Goal: Task Accomplishment & Management: Manage account settings

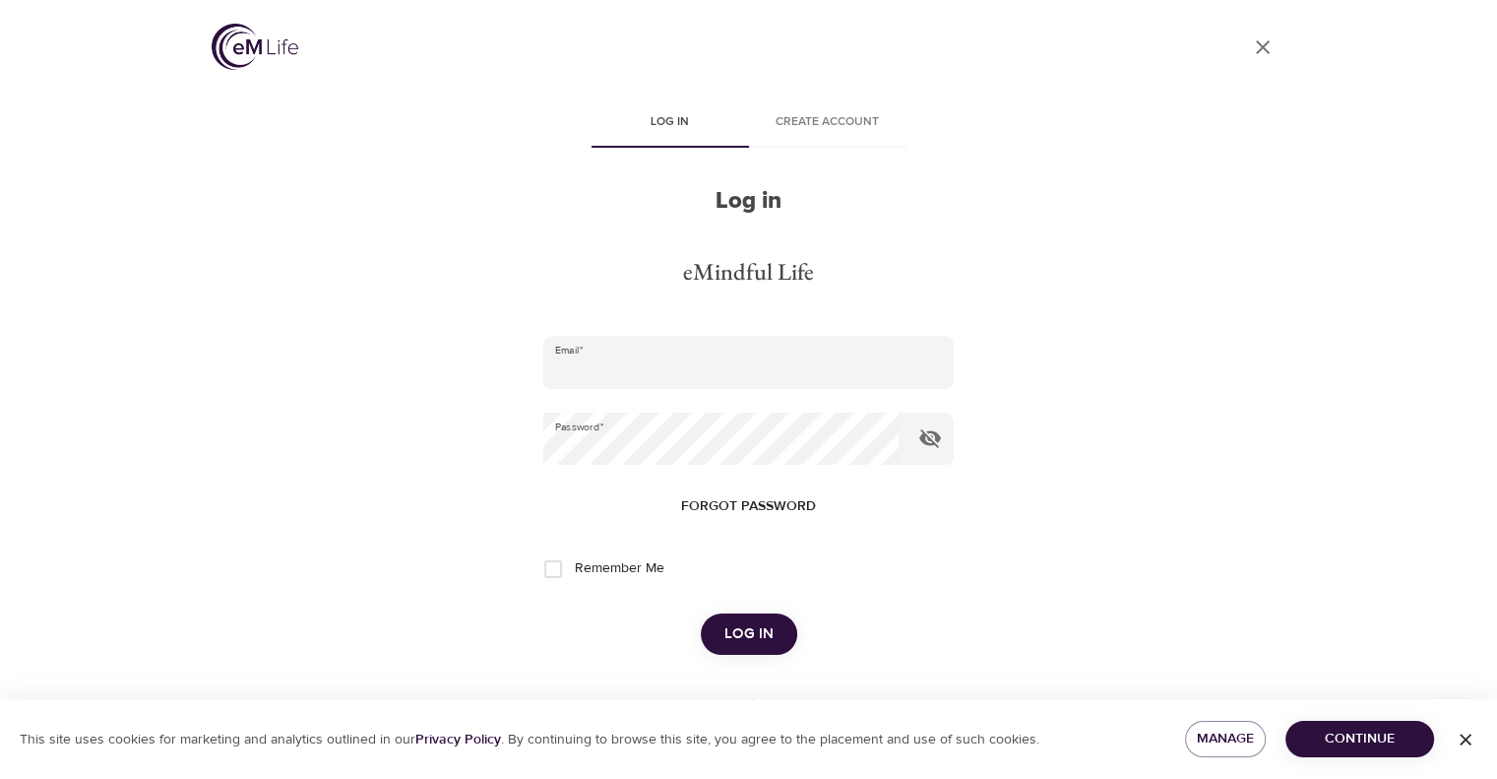
type input "[EMAIL_ADDRESS][DOMAIN_NAME]"
click at [722, 636] on button "Log in" at bounding box center [749, 633] width 96 height 41
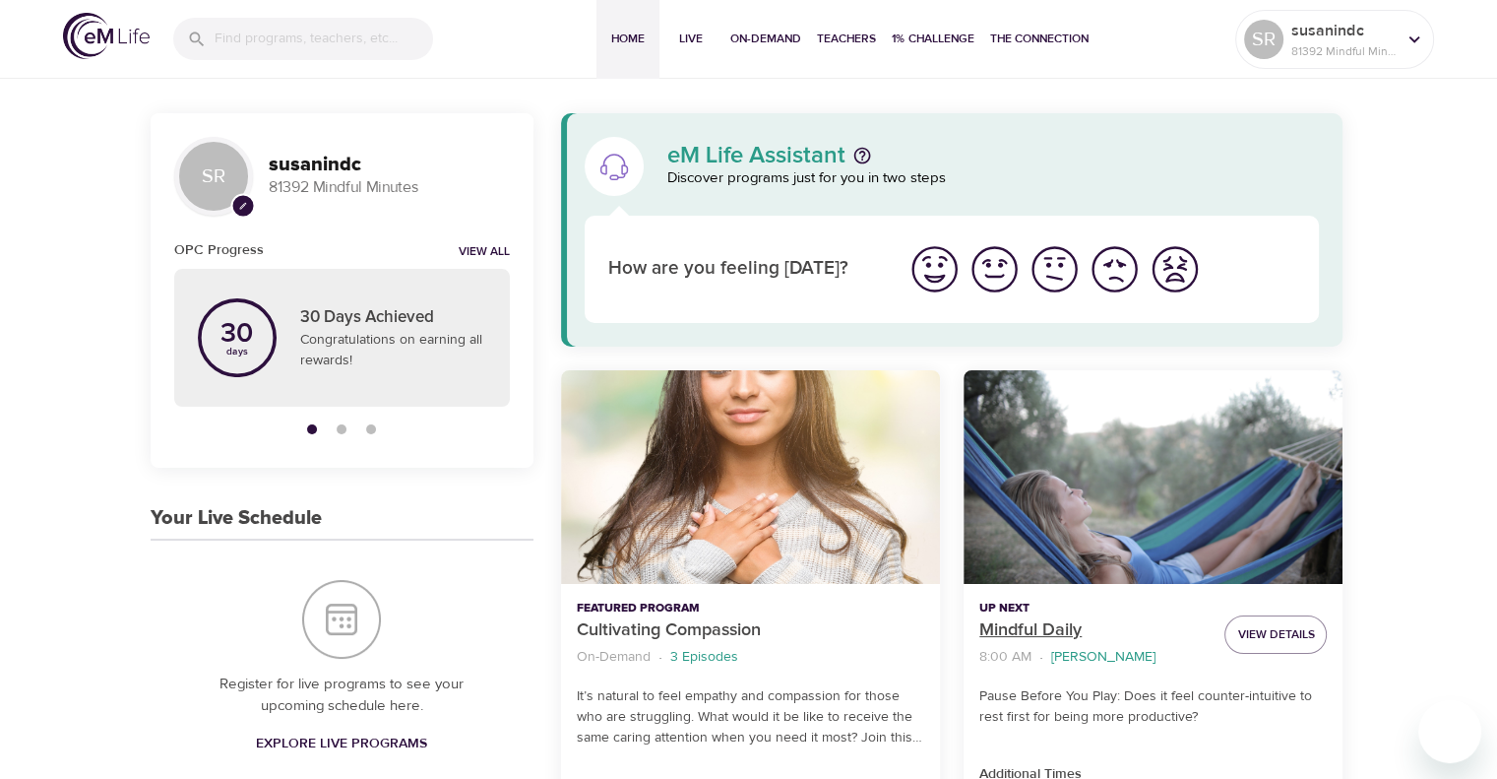
click at [1029, 635] on p "Mindful Daily" at bounding box center [1093, 630] width 229 height 27
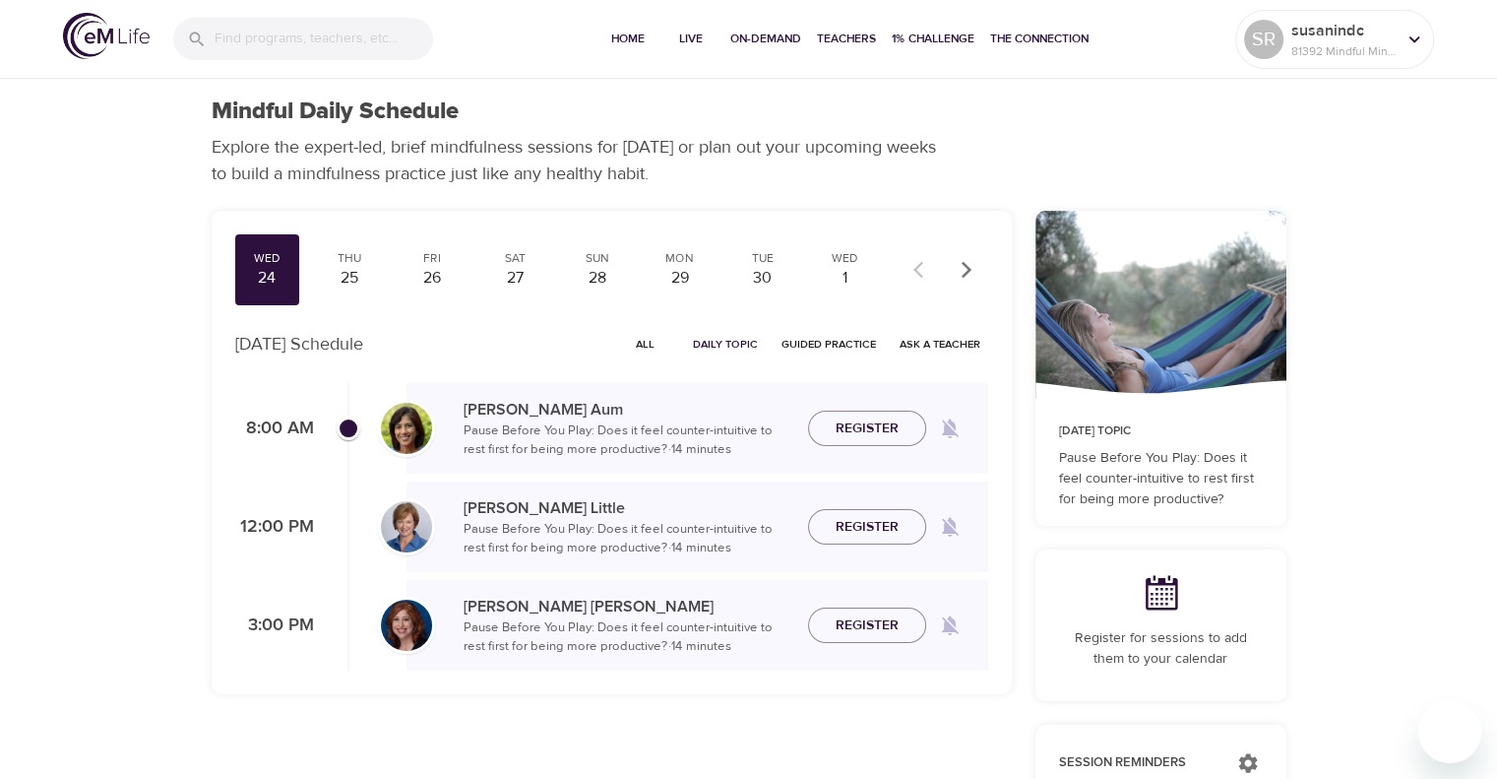
checkbox input "true"
click at [871, 412] on span "Join Now" at bounding box center [867, 416] width 69 height 25
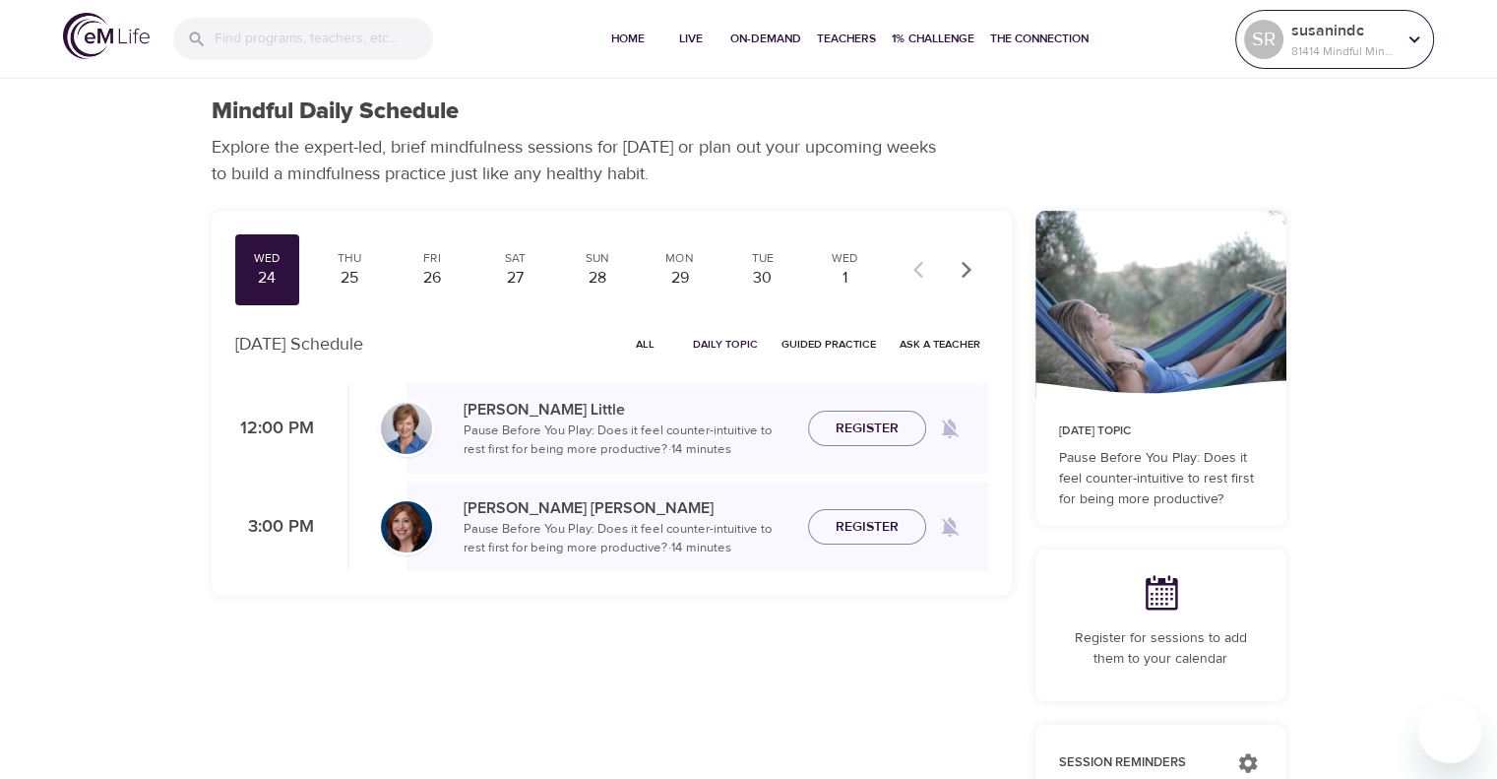
click at [1406, 46] on icon at bounding box center [1415, 40] width 22 height 22
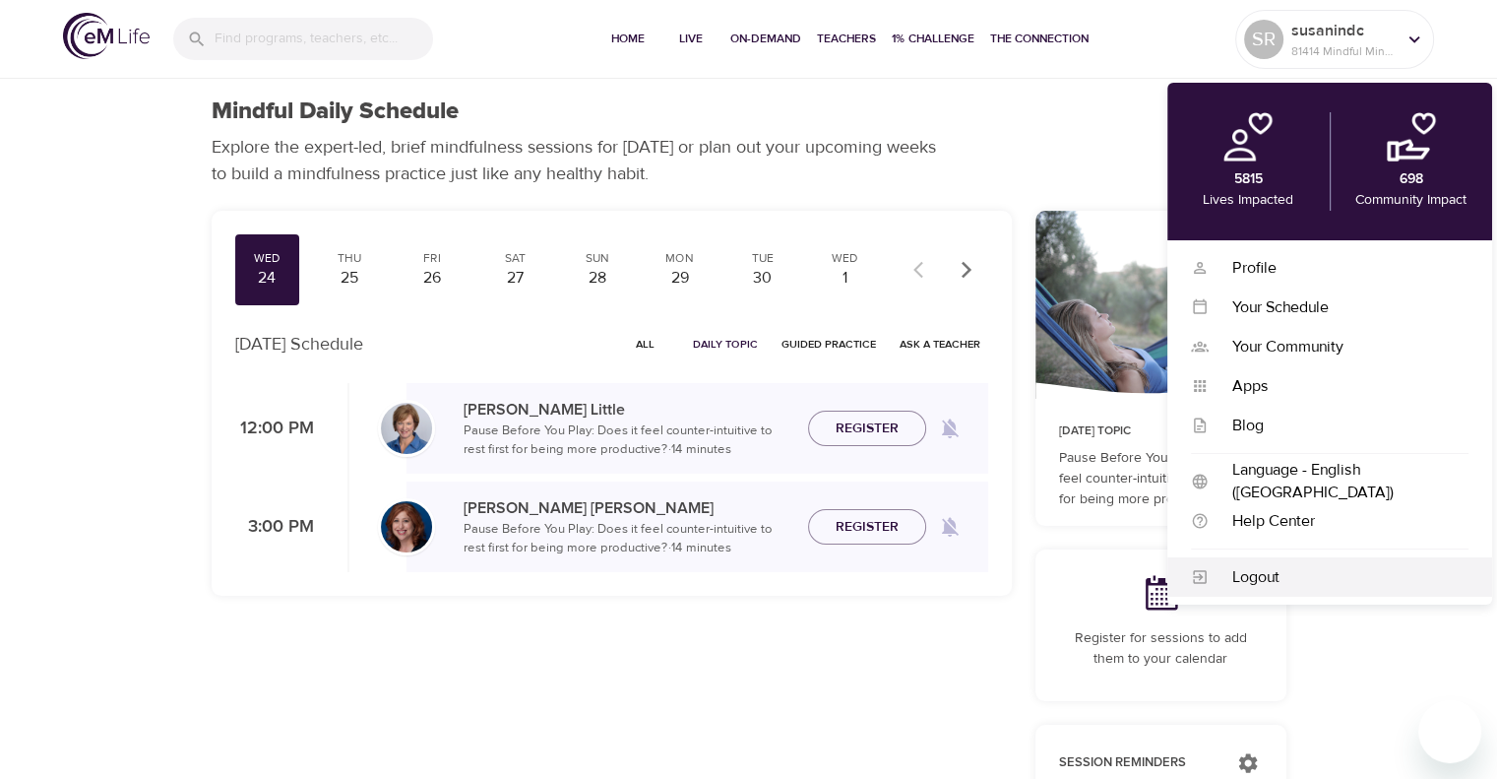
click at [1230, 586] on div "Logout" at bounding box center [1339, 577] width 260 height 23
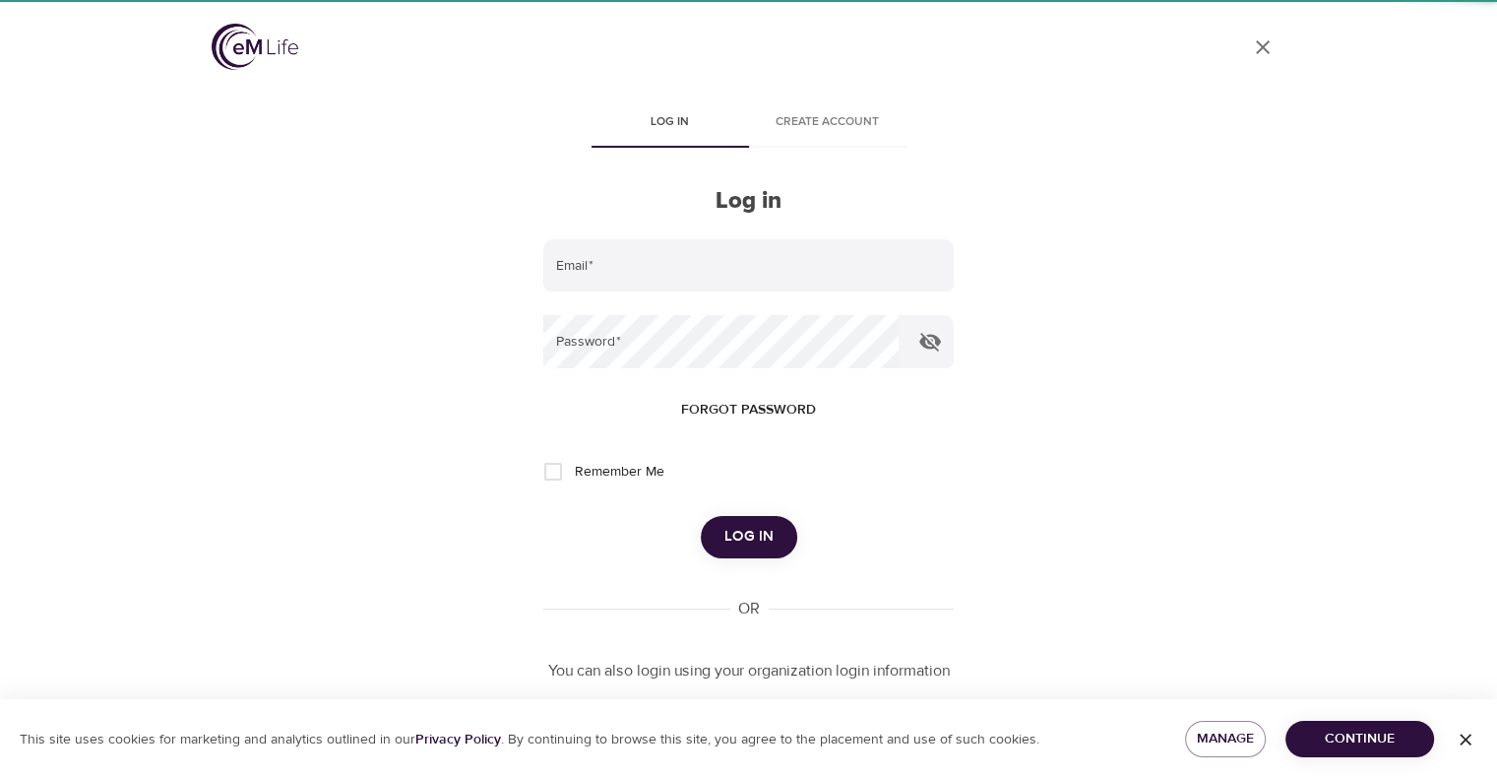
type input "[EMAIL_ADDRESS][DOMAIN_NAME]"
